Goal: Task Accomplishment & Management: Manage account settings

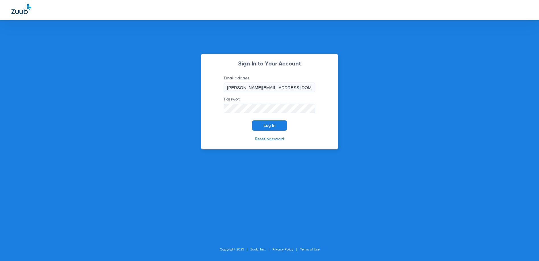
click at [269, 123] on span "Log In" at bounding box center [269, 125] width 12 height 5
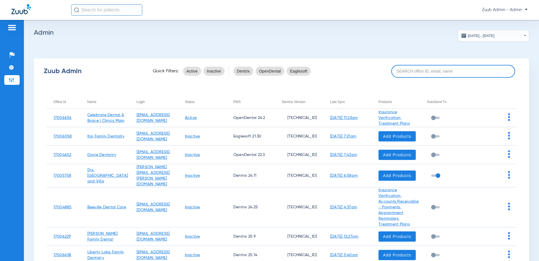
click at [443, 71] on input at bounding box center [453, 71] width 124 height 13
paste input "[EMAIL_ADDRESS][DOMAIN_NAME]"
type input "[EMAIL_ADDRESS][DOMAIN_NAME]"
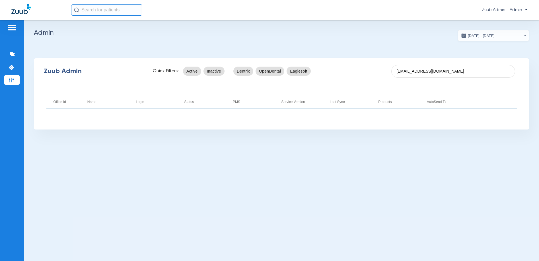
drag, startPoint x: 470, startPoint y: 73, endPoint x: 384, endPoint y: 66, distance: 85.6
click at [384, 66] on div "Zuub Admin Quick Filters: Active Inactive Dentrix OpenDental Eaglesoft [EMAIL_A…" at bounding box center [281, 71] width 495 height 23
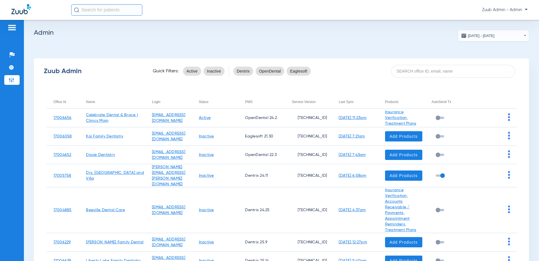
click at [409, 71] on input at bounding box center [453, 71] width 124 height 13
paste input "[EMAIL_ADDRESS][DOMAIN_NAME]"
type input "[EMAIL_ADDRESS][DOMAIN_NAME]"
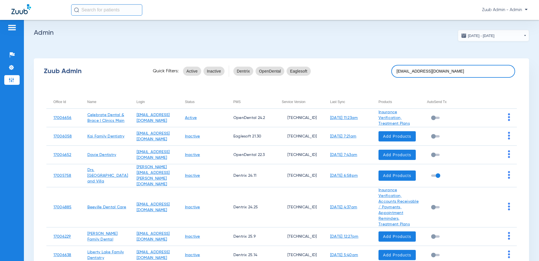
drag, startPoint x: 466, startPoint y: 71, endPoint x: 395, endPoint y: 71, distance: 71.4
click at [395, 71] on input "[EMAIL_ADDRESS][DOMAIN_NAME]" at bounding box center [453, 71] width 124 height 13
click at [415, 70] on input at bounding box center [453, 71] width 124 height 13
click at [403, 72] on input at bounding box center [453, 71] width 124 height 13
paste input "17005777"
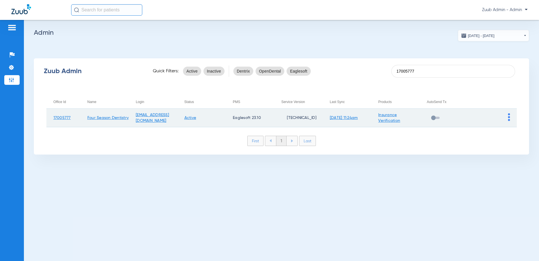
type input "17005777"
click at [509, 117] on img at bounding box center [509, 117] width 2 height 8
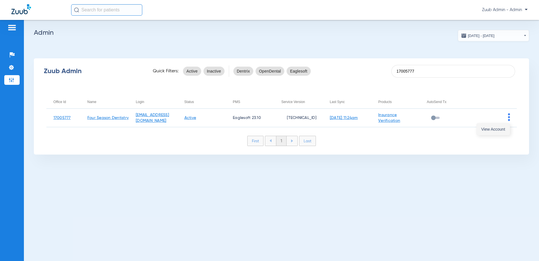
click at [503, 128] on span "View Account" at bounding box center [493, 129] width 24 height 4
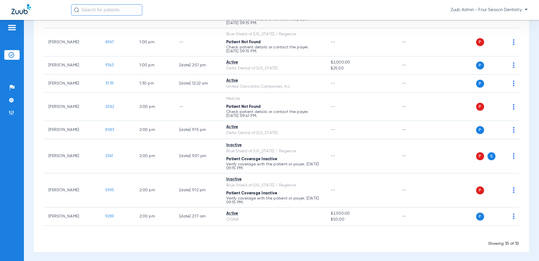
scroll to position [680, 0]
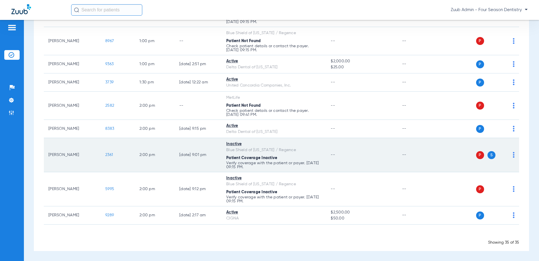
click at [109, 153] on span "2361" at bounding box center [109, 155] width 8 height 4
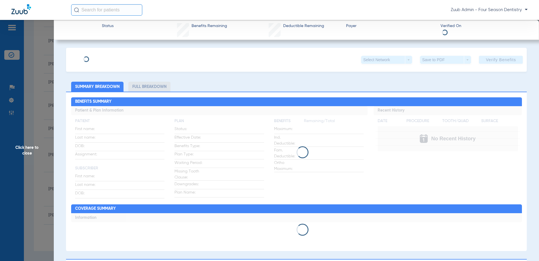
type input "[PERSON_NAME]"
type input "[DATE]"
type input "R59287060"
type input "111"
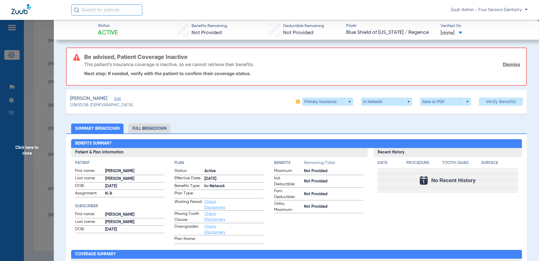
scroll to position [1, 0]
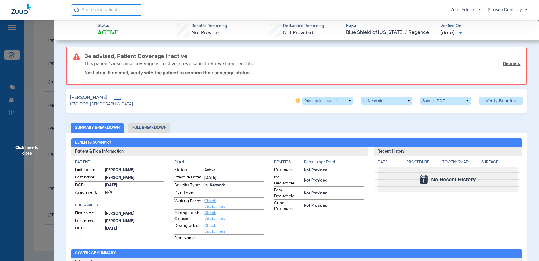
click at [114, 97] on span "Edit" at bounding box center [116, 98] width 5 height 5
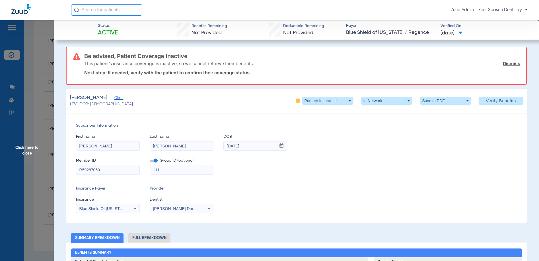
click at [132, 211] on icon at bounding box center [135, 208] width 7 height 7
type input "ava"
click at [277, 183] on div at bounding box center [269, 130] width 539 height 261
click at [133, 207] on icon at bounding box center [135, 208] width 7 height 7
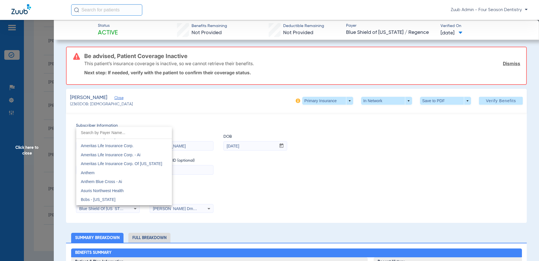
scroll to position [196, 0]
click at [106, 172] on mat-option "Anthem" at bounding box center [124, 170] width 96 height 9
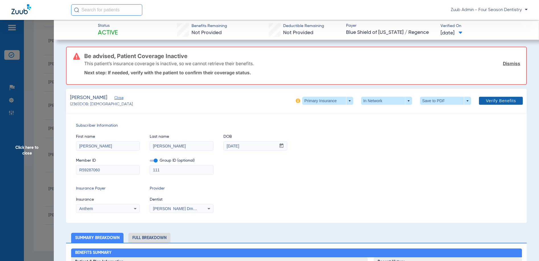
click at [504, 102] on span "Verify Benefits" at bounding box center [500, 100] width 30 height 5
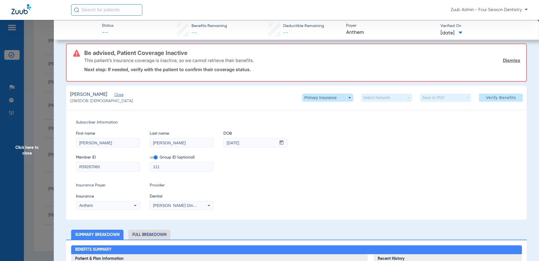
scroll to position [5, 0]
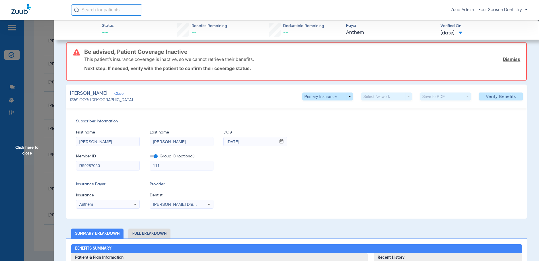
click at [29, 150] on span "Click here to close" at bounding box center [27, 150] width 54 height 261
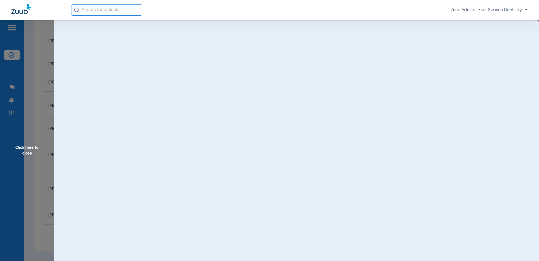
scroll to position [0, 0]
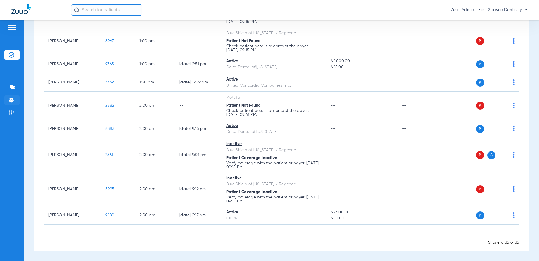
click at [13, 100] on img at bounding box center [12, 100] width 6 height 6
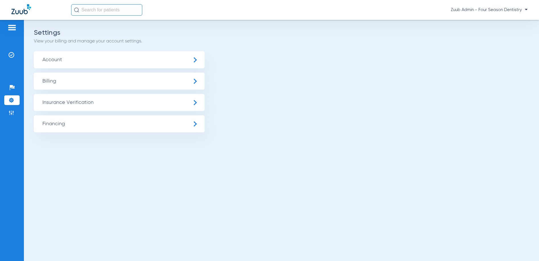
click at [61, 102] on span "Insurance Verification" at bounding box center [119, 102] width 171 height 17
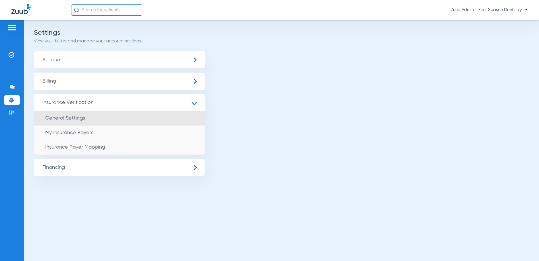
click at [69, 115] on span "General Settings" at bounding box center [65, 117] width 40 height 5
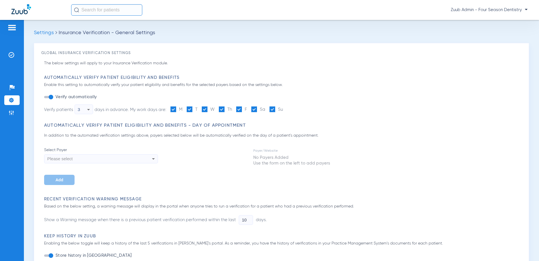
type input "3"
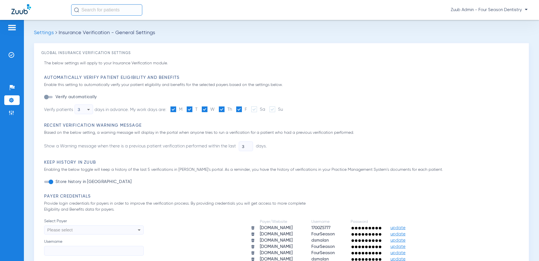
click at [15, 101] on li "Settings" at bounding box center [11, 100] width 15 height 10
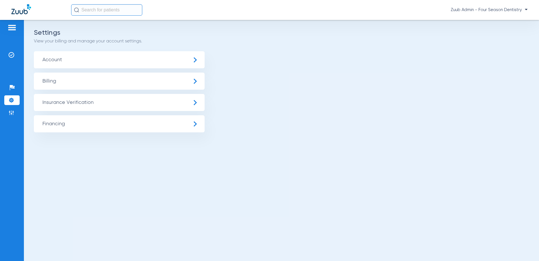
click at [67, 109] on span "Insurance Verification" at bounding box center [119, 102] width 171 height 17
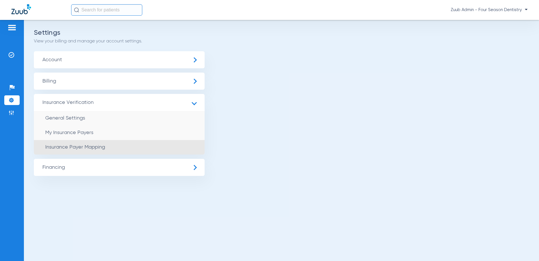
click at [68, 147] on span "Insurance Payer Mapping" at bounding box center [75, 146] width 60 height 5
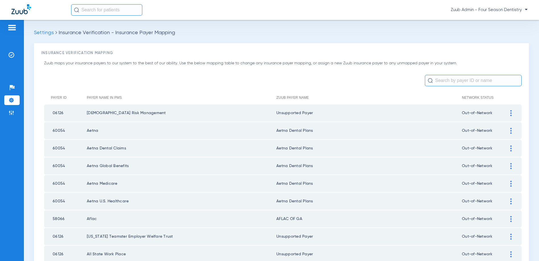
click at [468, 81] on input "text" at bounding box center [473, 80] width 97 height 11
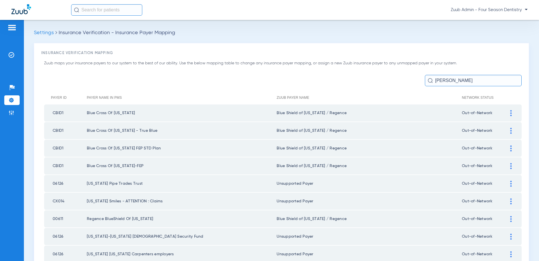
type input "[PERSON_NAME]"
click at [511, 113] on img at bounding box center [510, 113] width 1 height 6
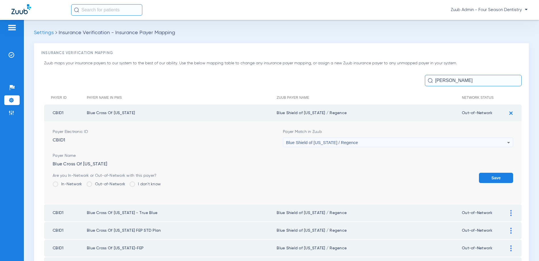
click at [470, 143] on div "Blue Shield of [US_STATE] / Regence" at bounding box center [396, 143] width 221 height 10
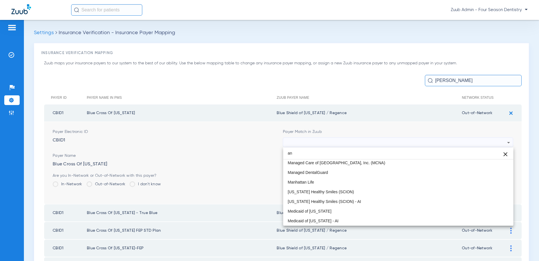
scroll to position [12, 0]
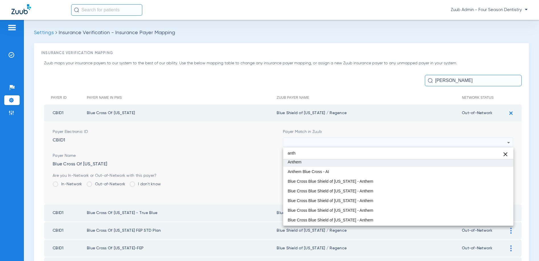
type input "anth"
click at [318, 161] on mat-option "Anthem" at bounding box center [398, 162] width 230 height 10
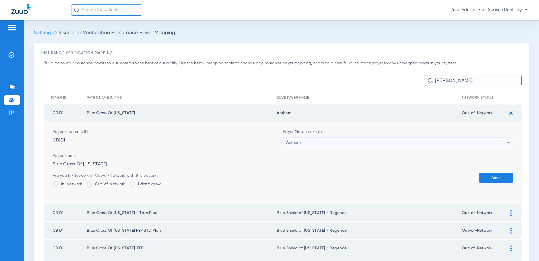
drag, startPoint x: 495, startPoint y: 177, endPoint x: 495, endPoint y: 171, distance: 6.0
click at [495, 175] on button "Save" at bounding box center [496, 178] width 34 height 10
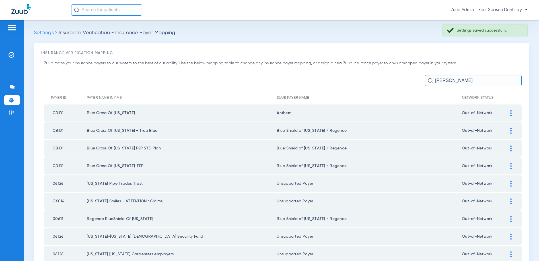
click at [511, 129] on img at bounding box center [510, 131] width 1 height 6
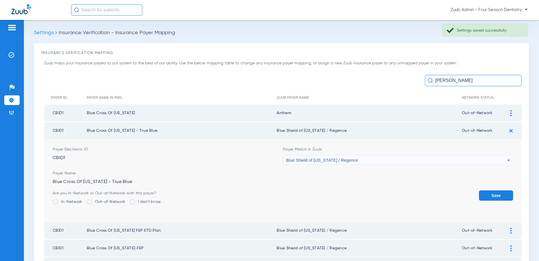
click at [375, 160] on div "Blue Shield of [US_STATE] / Regence" at bounding box center [396, 160] width 221 height 10
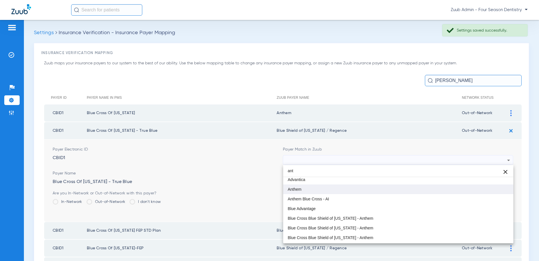
type input "ant"
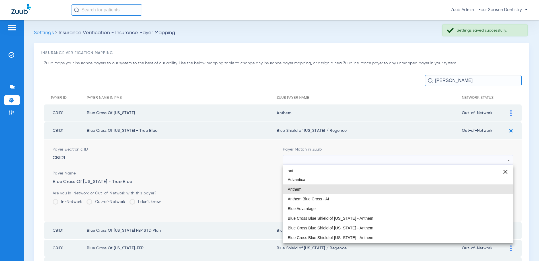
drag, startPoint x: 306, startPoint y: 189, endPoint x: 468, endPoint y: 209, distance: 163.8
click at [307, 189] on mat-option "Anthem" at bounding box center [398, 189] width 230 height 10
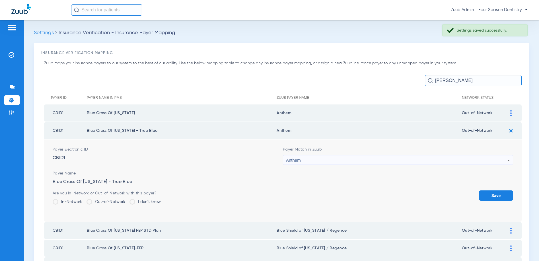
drag, startPoint x: 499, startPoint y: 197, endPoint x: 495, endPoint y: 180, distance: 17.2
click at [499, 197] on button "Save" at bounding box center [496, 195] width 34 height 10
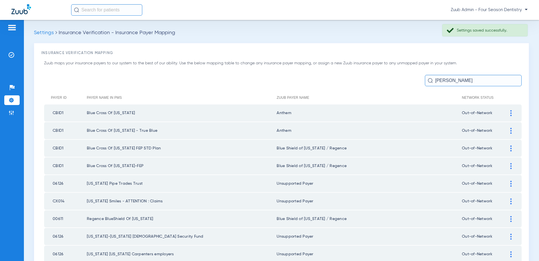
click at [509, 148] on div at bounding box center [511, 148] width 10 height 6
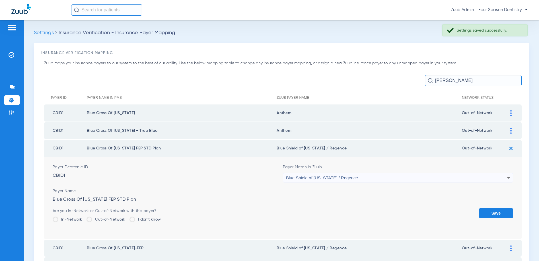
click at [338, 179] on span "Blue Shield of [US_STATE] / Regence" at bounding box center [322, 177] width 72 height 5
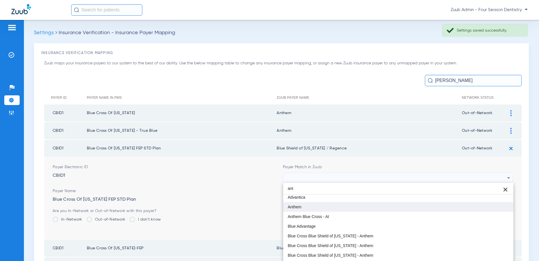
type input "ant"
click at [295, 207] on span "Anthem" at bounding box center [295, 207] width 14 height 4
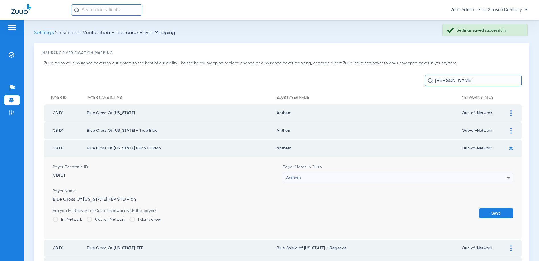
click at [490, 210] on button "Save" at bounding box center [496, 213] width 34 height 10
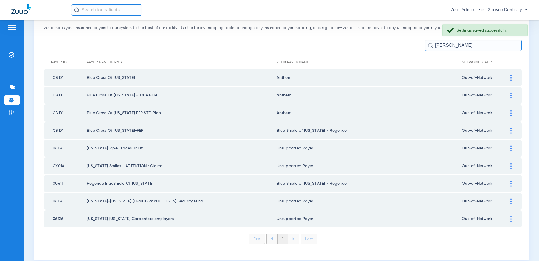
scroll to position [36, 0]
click at [509, 128] on div at bounding box center [511, 130] width 10 height 6
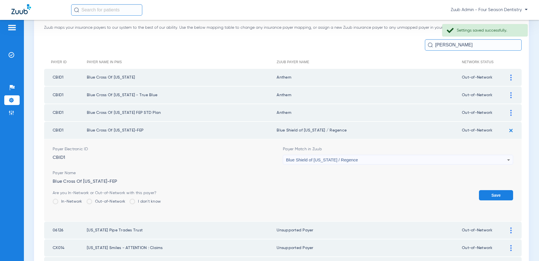
click at [377, 160] on div "Blue Shield of [US_STATE] / Regence" at bounding box center [396, 160] width 221 height 10
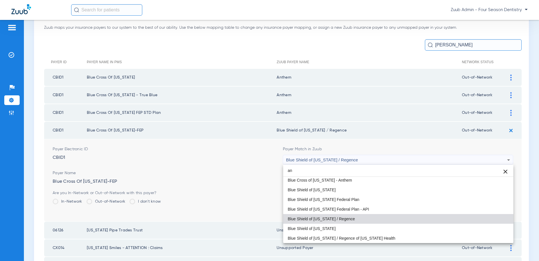
scroll to position [12, 0]
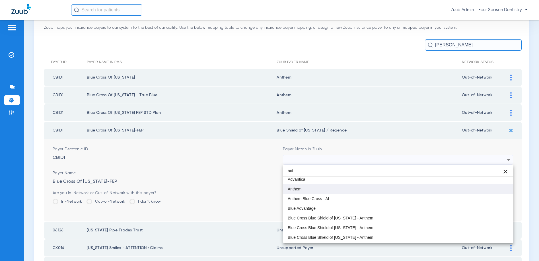
type input "ant"
click at [301, 187] on mat-option "Anthem" at bounding box center [398, 189] width 230 height 10
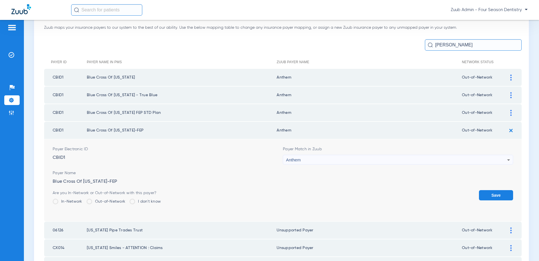
drag, startPoint x: 498, startPoint y: 194, endPoint x: 494, endPoint y: 193, distance: 4.1
click at [498, 194] on button "Save" at bounding box center [496, 195] width 34 height 10
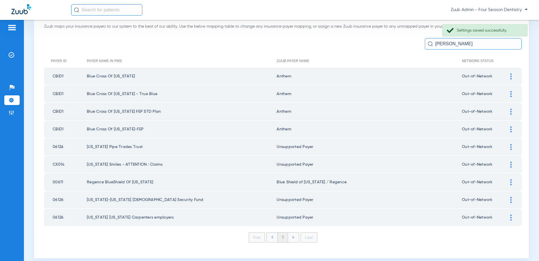
click at [7, 102] on li "Settings" at bounding box center [11, 100] width 15 height 10
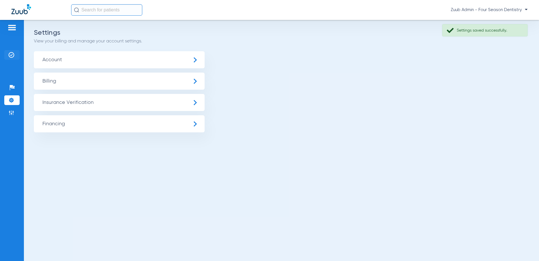
click at [12, 54] on img at bounding box center [12, 55] width 6 height 6
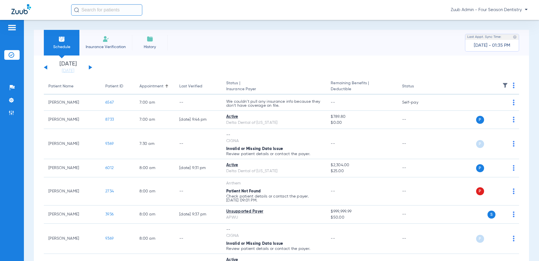
click at [504, 86] on img at bounding box center [505, 85] width 6 height 6
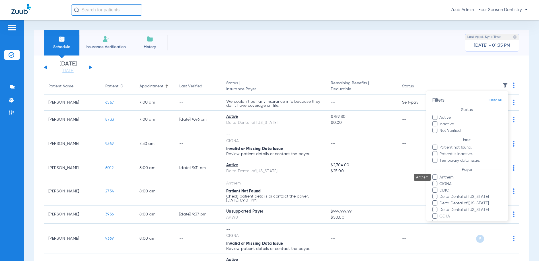
drag, startPoint x: 450, startPoint y: 177, endPoint x: 461, endPoint y: 181, distance: 11.4
click at [450, 177] on span "Anthem" at bounding box center [470, 177] width 62 height 6
click at [440, 181] on input "Anthem" at bounding box center [440, 181] width 0 height 0
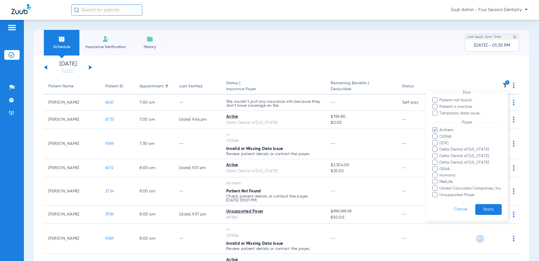
click at [489, 209] on button "Apply" at bounding box center [488, 209] width 26 height 11
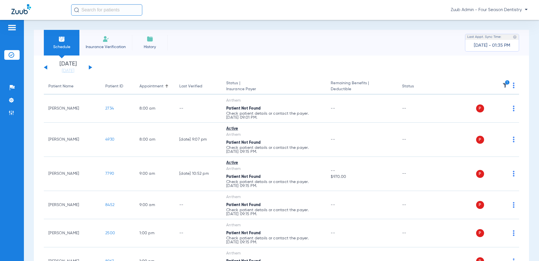
click at [512, 83] on img at bounding box center [513, 85] width 2 height 6
click at [494, 108] on span "Verify All" at bounding box center [492, 108] width 36 height 4
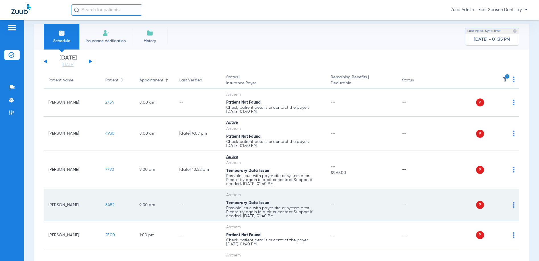
scroll to position [3, 0]
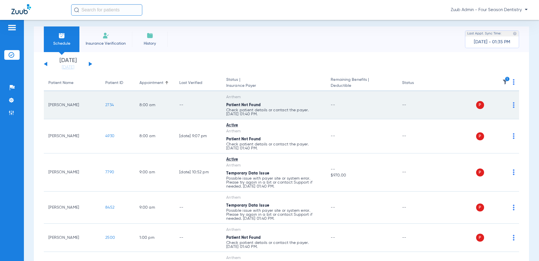
click at [513, 104] on img at bounding box center [513, 105] width 2 height 6
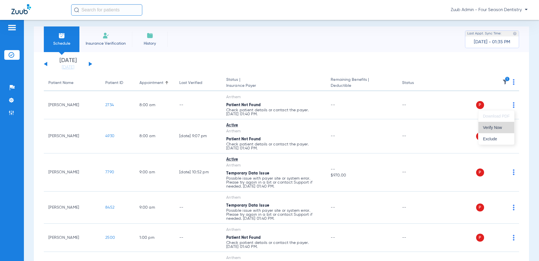
click at [493, 127] on span "Verify Now" at bounding box center [496, 127] width 27 height 4
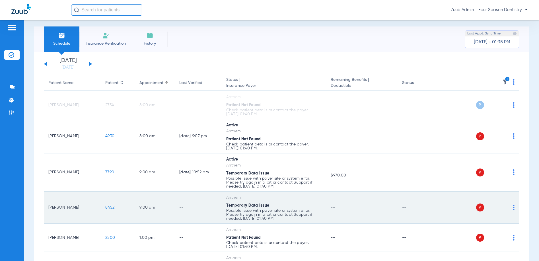
scroll to position [1, 0]
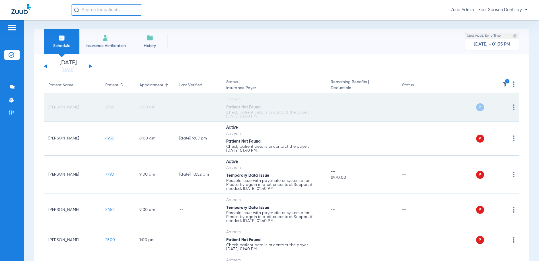
click at [107, 105] on span "2734" at bounding box center [109, 107] width 9 height 4
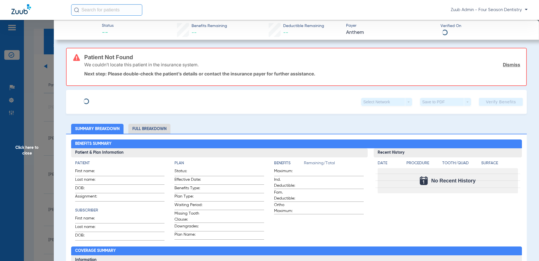
type input "[PERSON_NAME]"
type input "[DATE]"
type input "100082552"
type input "10040000"
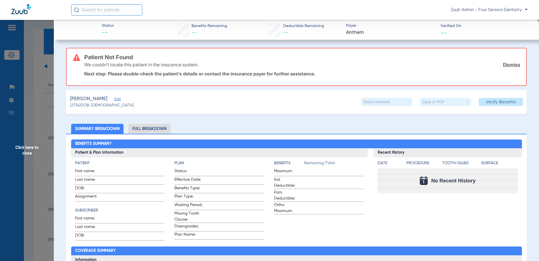
click at [119, 99] on span "Edit" at bounding box center [116, 99] width 5 height 5
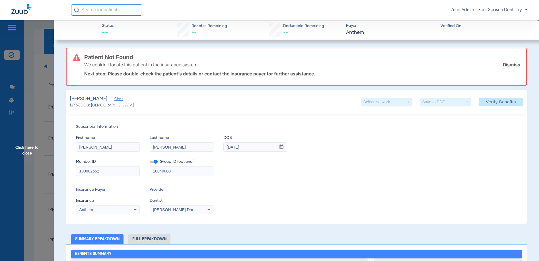
click at [127, 209] on div "Anthem" at bounding box center [107, 209] width 63 height 7
type input "univ"
click at [112, 200] on span "University Of [US_STATE] Health Plan" at bounding box center [115, 201] width 68 height 5
click at [493, 98] on span at bounding box center [501, 102] width 44 height 14
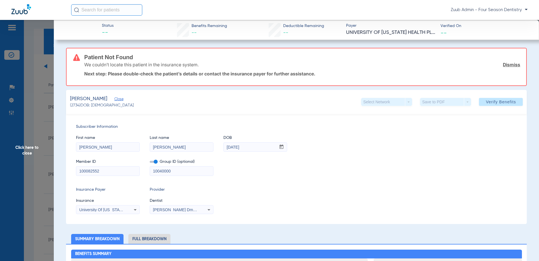
click at [24, 152] on span "Click here to close" at bounding box center [27, 150] width 54 height 261
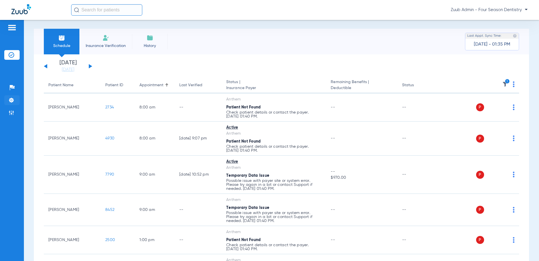
click at [12, 98] on img at bounding box center [12, 100] width 6 height 6
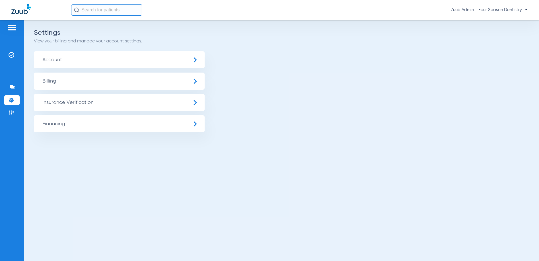
click at [62, 104] on span "Insurance Verification" at bounding box center [119, 102] width 171 height 17
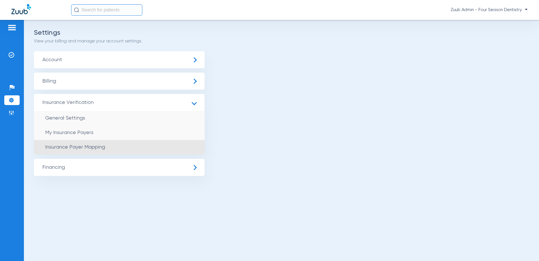
click at [77, 146] on span "Insurance Payer Mapping" at bounding box center [75, 146] width 60 height 5
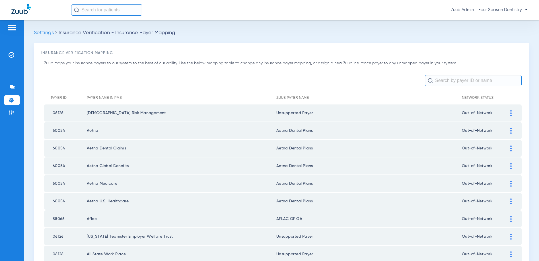
click at [497, 83] on input "text" at bounding box center [473, 80] width 97 height 11
click at [478, 78] on input "text" at bounding box center [473, 80] width 97 height 11
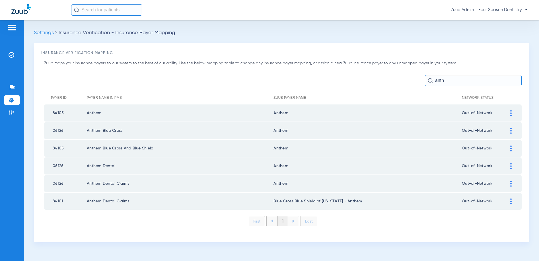
type input "anth"
click at [510, 112] on img at bounding box center [510, 113] width 1 height 6
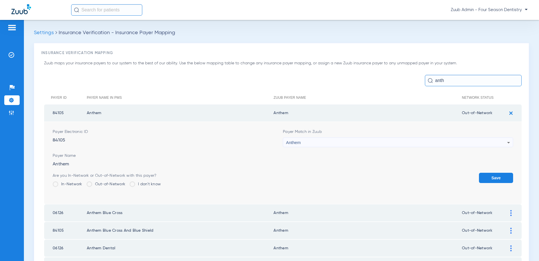
click at [498, 142] on div "Anthem" at bounding box center [396, 143] width 221 height 10
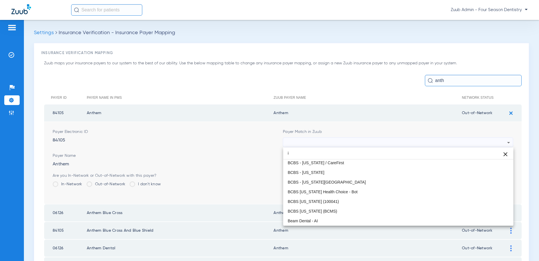
scroll to position [12, 0]
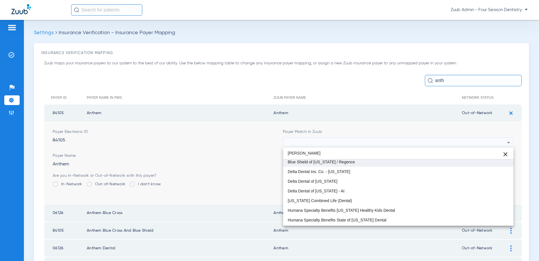
type input "[PERSON_NAME]"
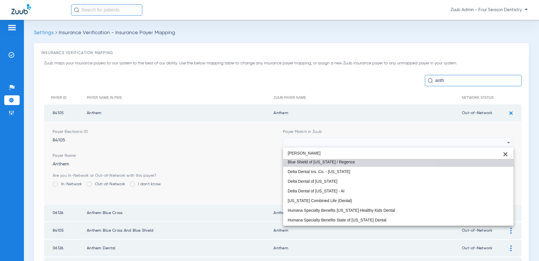
click at [366, 163] on mat-option "Blue Shield of [US_STATE] / Regence" at bounding box center [398, 162] width 230 height 10
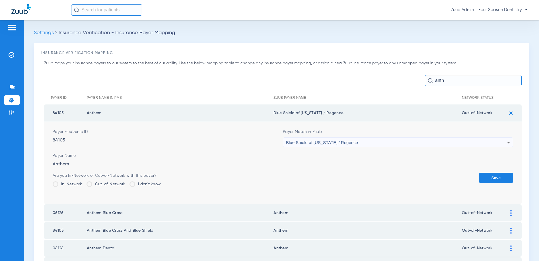
click at [489, 177] on button "Save" at bounding box center [496, 178] width 34 height 10
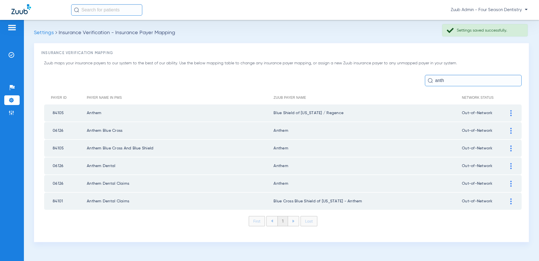
click at [510, 131] on img at bounding box center [510, 131] width 1 height 6
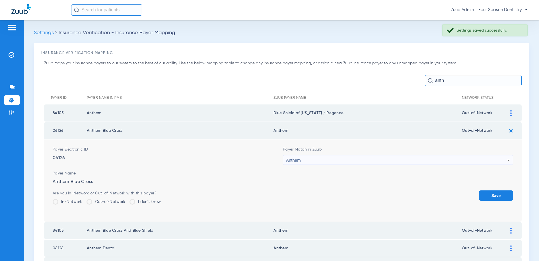
click at [397, 159] on div "Anthem" at bounding box center [396, 160] width 221 height 10
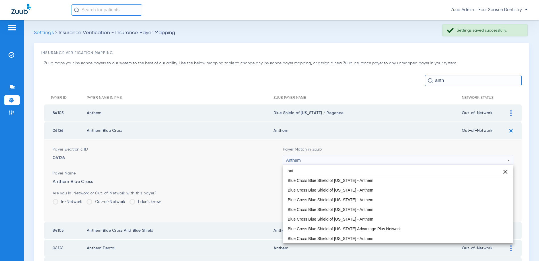
scroll to position [0, 0]
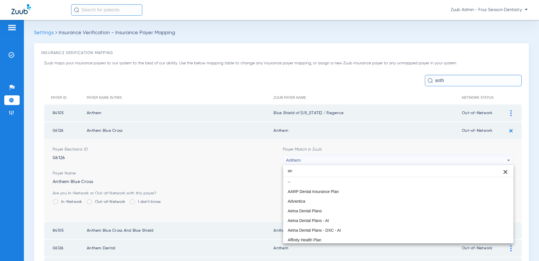
type input "a"
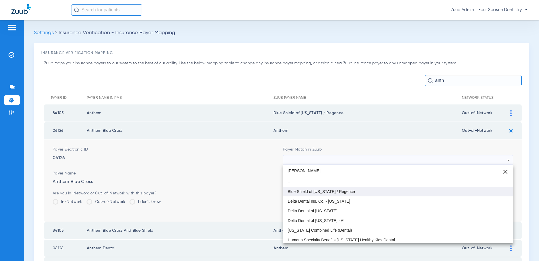
type input "[PERSON_NAME]"
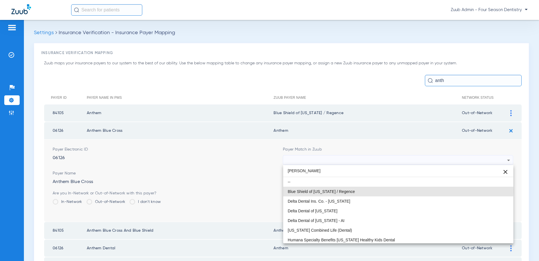
drag, startPoint x: 321, startPoint y: 190, endPoint x: 367, endPoint y: 188, distance: 46.4
click at [325, 189] on span "Blue Shield of [US_STATE] / Regence" at bounding box center [321, 191] width 67 height 4
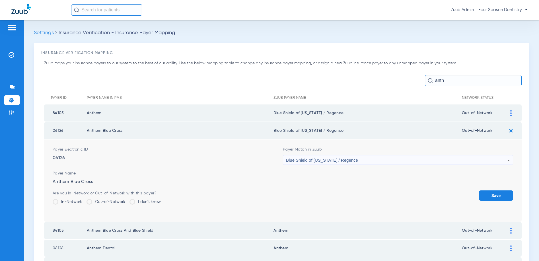
click at [496, 194] on button "Save" at bounding box center [496, 195] width 34 height 10
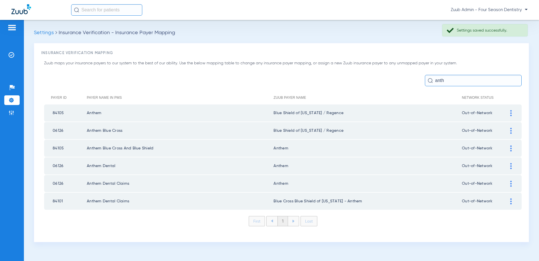
click at [510, 148] on img at bounding box center [510, 148] width 1 height 6
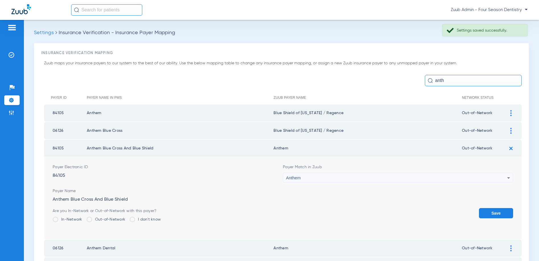
click at [328, 178] on div "Anthem" at bounding box center [396, 178] width 221 height 10
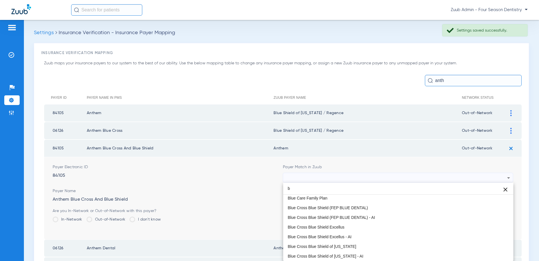
scroll to position [12, 0]
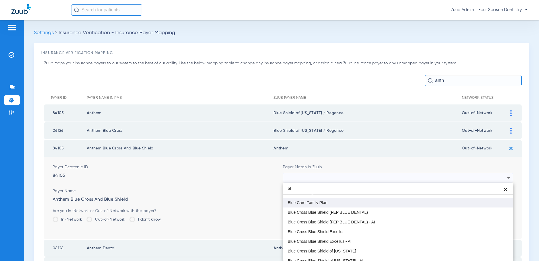
type input "b"
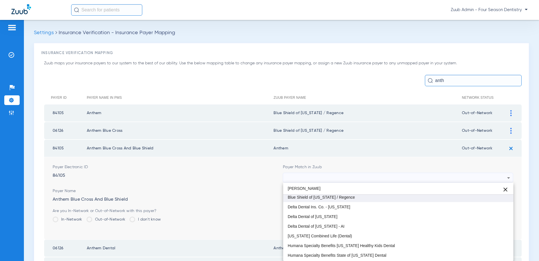
type input "[PERSON_NAME]"
click at [325, 198] on span "Blue Shield of [US_STATE] / Regence" at bounding box center [321, 197] width 67 height 4
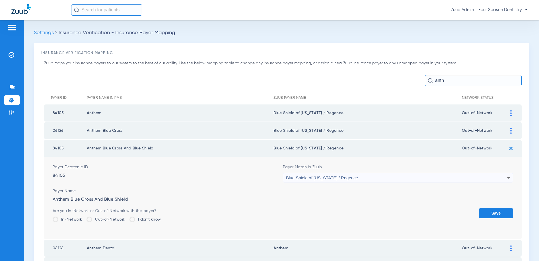
drag, startPoint x: 493, startPoint y: 210, endPoint x: 415, endPoint y: 202, distance: 78.5
click at [493, 210] on button "Save" at bounding box center [496, 213] width 34 height 10
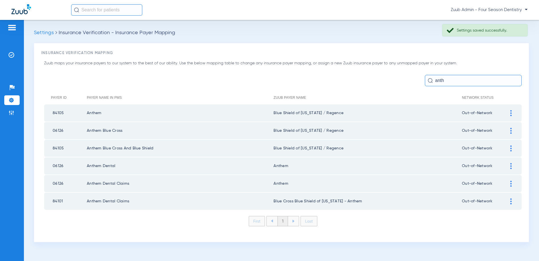
click at [511, 166] on img at bounding box center [510, 166] width 1 height 6
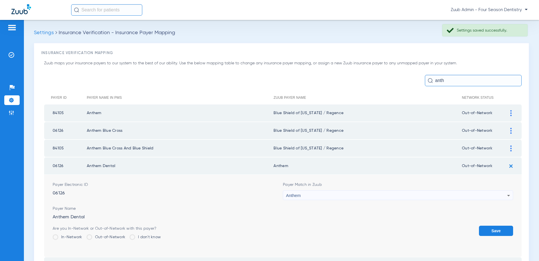
click at [319, 195] on div "Anthem" at bounding box center [396, 196] width 221 height 10
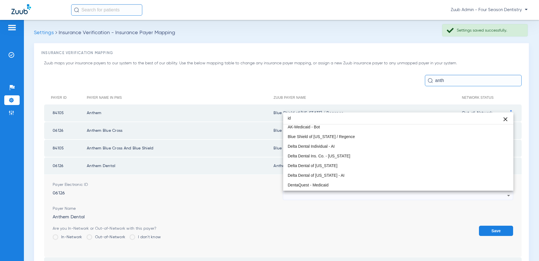
type input "ido"
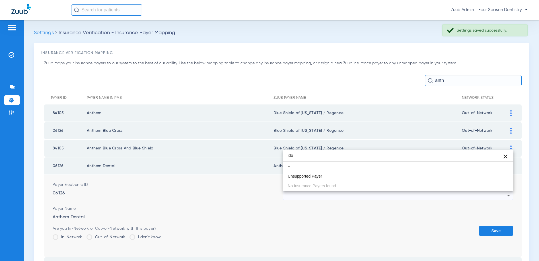
scroll to position [0, 0]
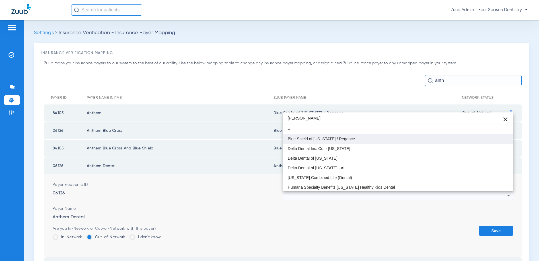
type input "[PERSON_NAME]"
click at [320, 139] on span "Blue Shield of [US_STATE] / Regence" at bounding box center [321, 139] width 67 height 4
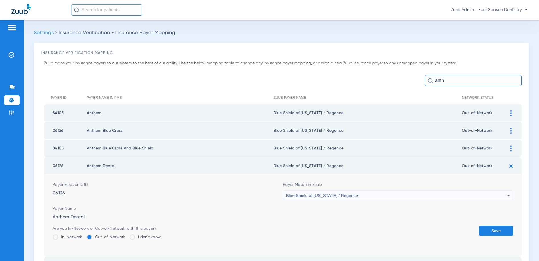
click at [496, 231] on button "Save" at bounding box center [496, 231] width 34 height 10
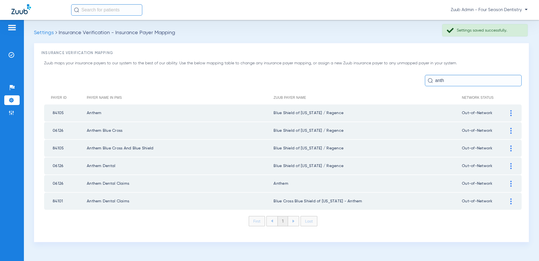
click at [510, 183] on img at bounding box center [510, 184] width 1 height 6
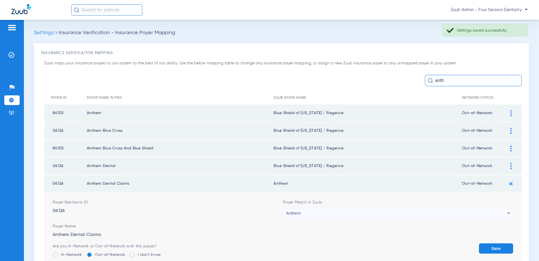
click at [315, 212] on div "Anthem" at bounding box center [396, 213] width 221 height 10
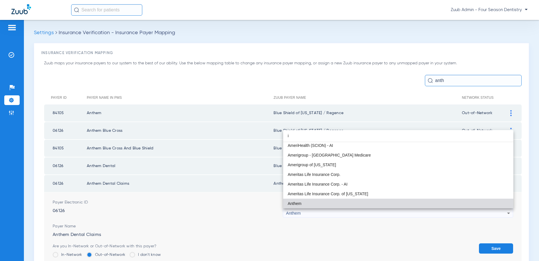
scroll to position [12, 0]
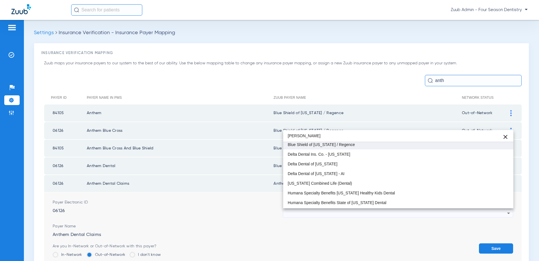
type input "[PERSON_NAME]"
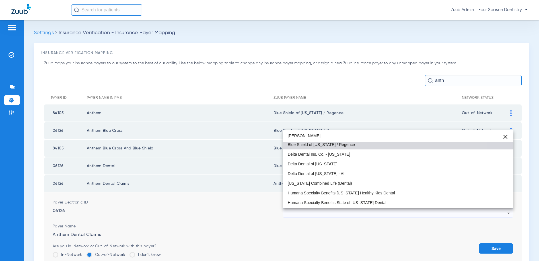
click at [319, 146] on span "Blue Shield of [US_STATE] / Regence" at bounding box center [321, 144] width 67 height 4
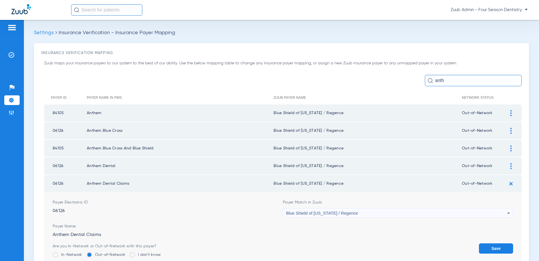
drag, startPoint x: 491, startPoint y: 247, endPoint x: 408, endPoint y: 209, distance: 91.9
click at [490, 247] on button "Save" at bounding box center [496, 248] width 34 height 10
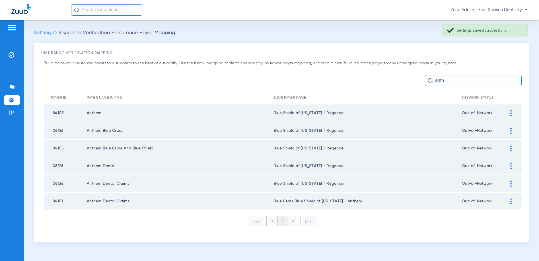
click at [510, 200] on img at bounding box center [510, 201] width 1 height 6
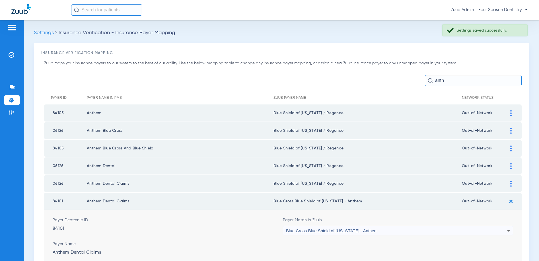
click at [326, 230] on span "Blue Cross Blue Shield of [US_STATE] - Anthem" at bounding box center [332, 230] width 92 height 5
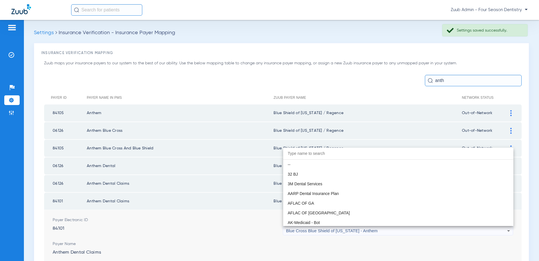
scroll to position [591, 0]
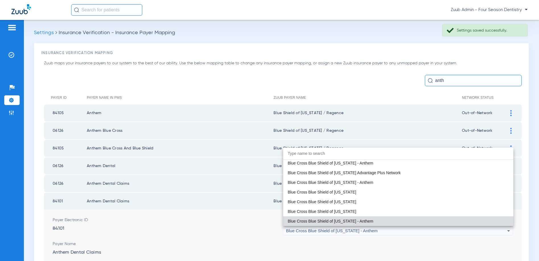
type input "i"
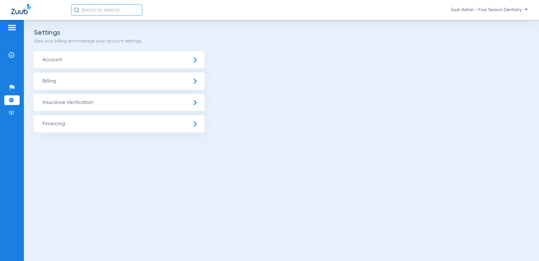
click at [170, 102] on span "Insurance Verification" at bounding box center [119, 102] width 171 height 17
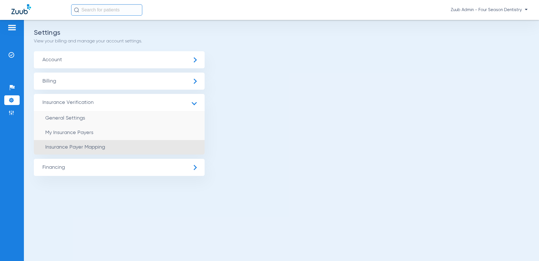
click at [89, 148] on span "Insurance Payer Mapping" at bounding box center [75, 146] width 60 height 5
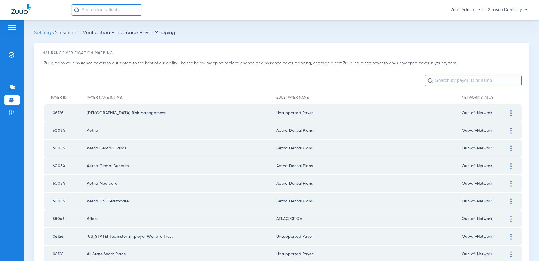
click at [467, 79] on input "text" at bounding box center [473, 80] width 97 height 11
click at [466, 80] on input "text" at bounding box center [473, 80] width 97 height 11
click at [448, 78] on input "text" at bounding box center [473, 80] width 97 height 11
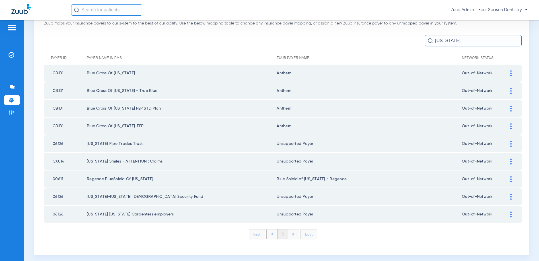
scroll to position [39, 0]
type input "Idaho"
click at [510, 75] on img at bounding box center [510, 74] width 1 height 6
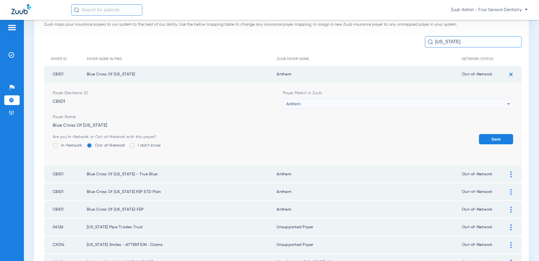
click at [444, 105] on div "Anthem" at bounding box center [396, 104] width 221 height 10
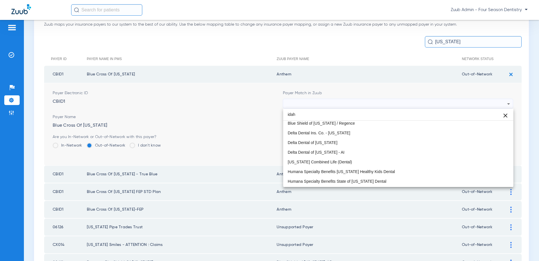
scroll to position [0, 0]
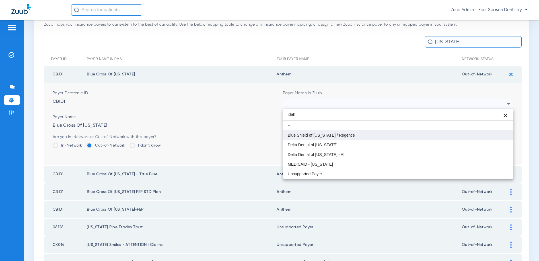
type input "idah"
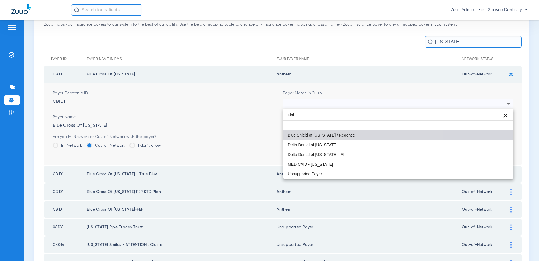
click at [297, 134] on span "Blue Shield of [US_STATE] / Regence" at bounding box center [321, 135] width 67 height 4
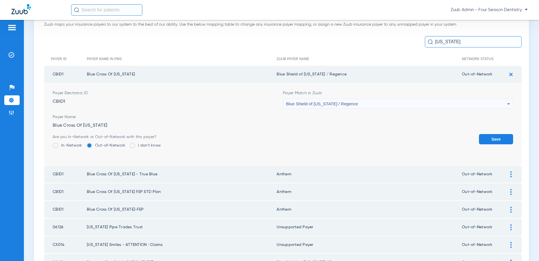
click at [489, 137] on button "Save" at bounding box center [496, 139] width 34 height 10
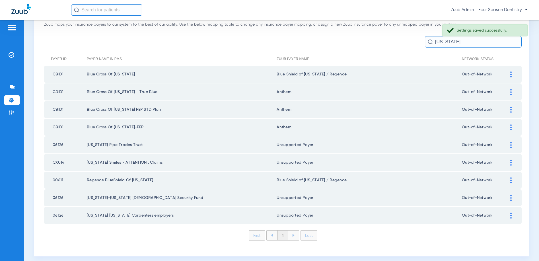
click at [511, 91] on img at bounding box center [510, 92] width 1 height 6
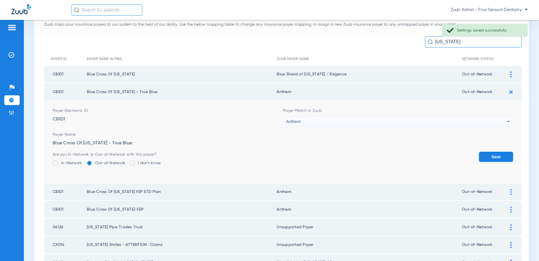
click at [395, 120] on div "Anthem" at bounding box center [396, 122] width 221 height 10
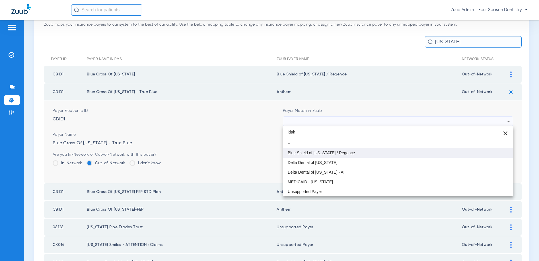
type input "idah"
click at [315, 153] on span "Blue Shield of [US_STATE] / Regence" at bounding box center [321, 153] width 67 height 4
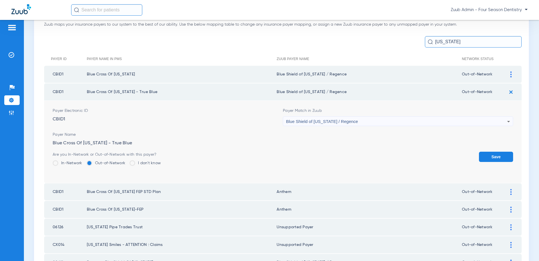
click at [498, 155] on button "Save" at bounding box center [496, 157] width 34 height 10
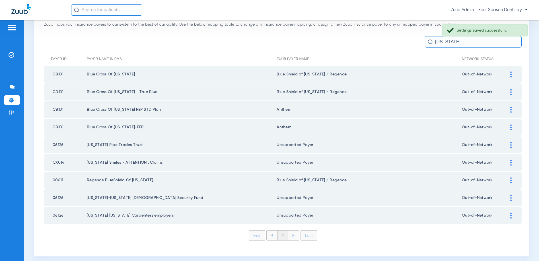
click at [511, 109] on img at bounding box center [510, 110] width 1 height 6
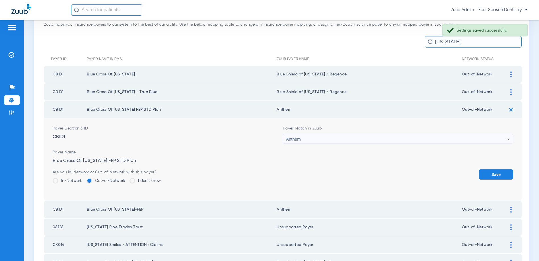
click at [411, 138] on div "Anthem" at bounding box center [396, 139] width 221 height 10
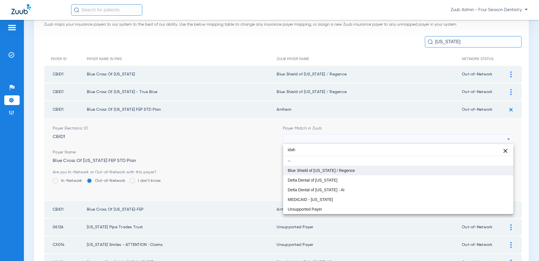
type input "idah"
click at [290, 170] on span "Blue Shield of [US_STATE] / Regence" at bounding box center [321, 170] width 67 height 4
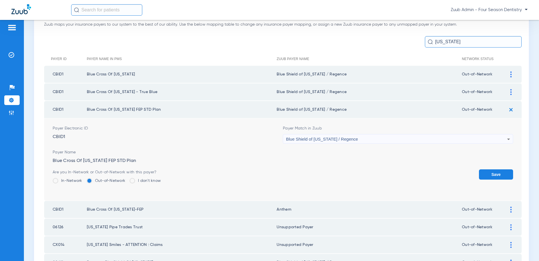
click at [503, 171] on button "Save" at bounding box center [496, 174] width 34 height 10
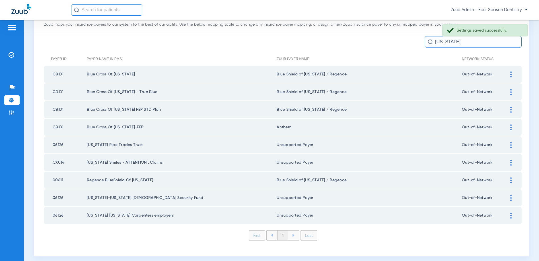
click at [509, 126] on div at bounding box center [511, 127] width 10 height 6
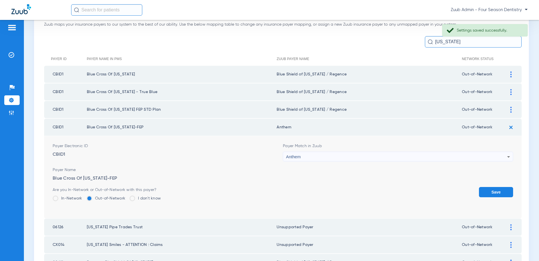
click at [308, 158] on div "Anthem" at bounding box center [396, 157] width 221 height 10
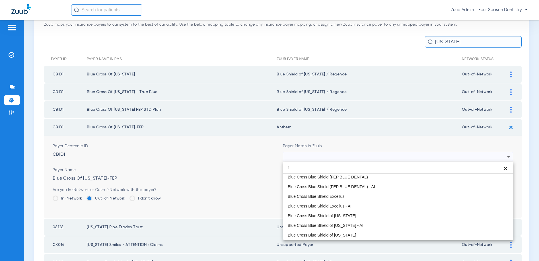
scroll to position [12, 0]
type input "r"
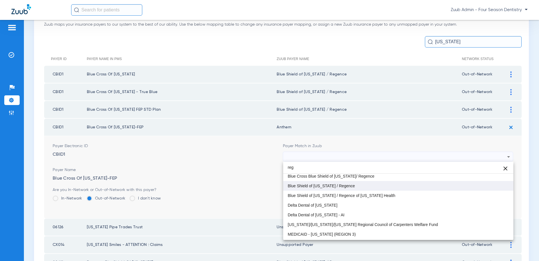
type input "reg"
click at [324, 188] on mat-option "Blue Shield of [US_STATE] / Regence" at bounding box center [398, 186] width 230 height 10
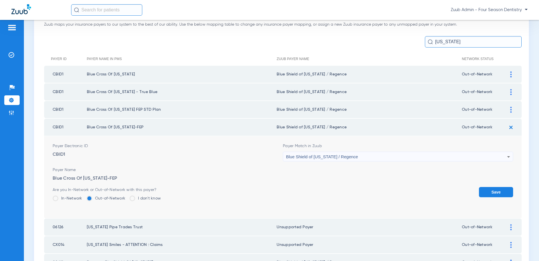
click at [495, 190] on button "Save" at bounding box center [496, 192] width 34 height 10
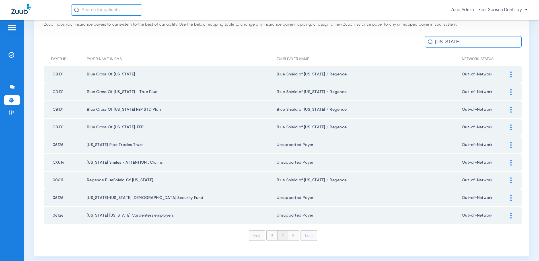
drag, startPoint x: 460, startPoint y: 39, endPoint x: 431, endPoint y: 41, distance: 28.5
click at [431, 41] on div "Idaho" at bounding box center [473, 41] width 97 height 11
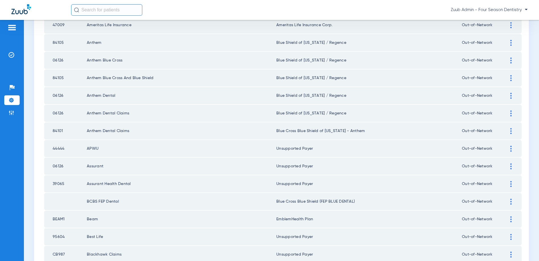
scroll to position [354, 0]
click at [511, 10] on span "Zuub Admin - Four Season Dentistry" at bounding box center [488, 10] width 77 height 6
click at [506, 18] on span "Log out" at bounding box center [511, 20] width 22 height 4
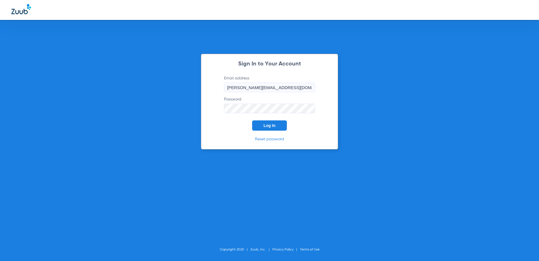
click at [270, 125] on span "Log In" at bounding box center [269, 125] width 12 height 5
